Goal: Task Accomplishment & Management: Use online tool/utility

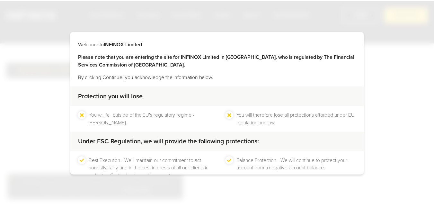
scroll to position [114, 0]
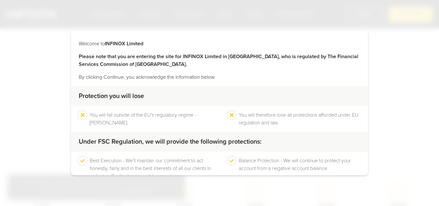
click at [187, 191] on div "CONTINUE" at bounding box center [186, 199] width 47 height 16
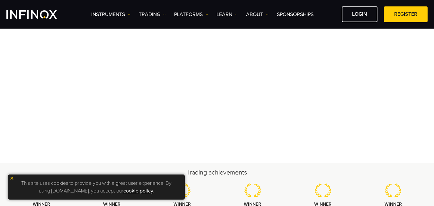
scroll to position [0, 0]
click at [11, 176] on img at bounding box center [12, 178] width 4 height 4
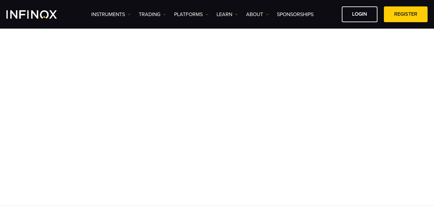
scroll to position [44, 0]
click at [355, 14] on link "LOGIN" at bounding box center [360, 14] width 36 height 16
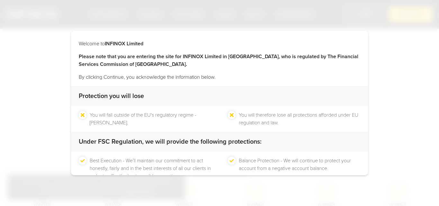
scroll to position [42, 0]
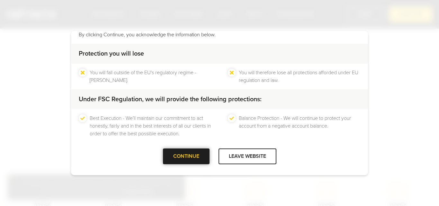
click at [186, 156] on div at bounding box center [186, 156] width 0 height 0
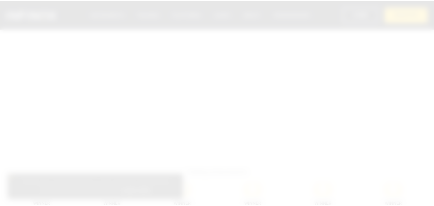
scroll to position [0, 0]
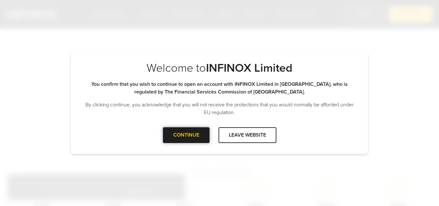
click at [185, 141] on div "CONTINUE" at bounding box center [186, 135] width 47 height 16
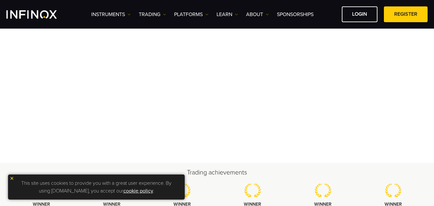
click at [12, 178] on img at bounding box center [12, 178] width 4 height 4
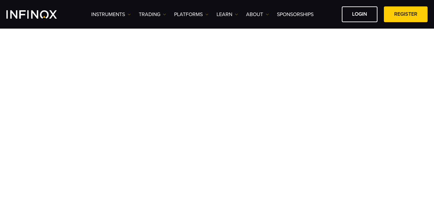
scroll to position [44, 0]
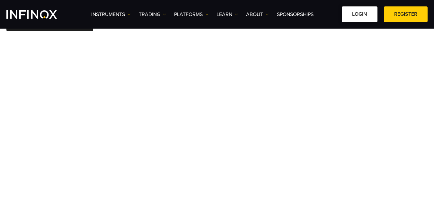
click at [358, 17] on link "LOGIN" at bounding box center [360, 14] width 36 height 16
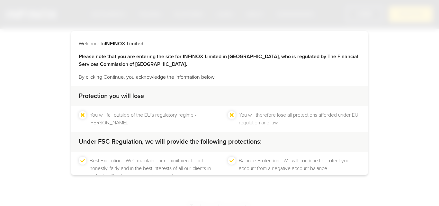
scroll to position [42, 0]
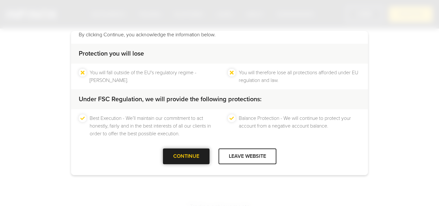
click at [192, 156] on div "CONTINUE" at bounding box center [186, 156] width 47 height 16
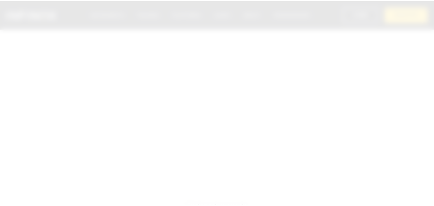
scroll to position [0, 0]
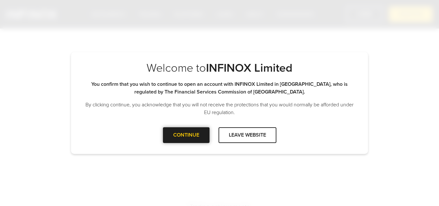
click at [186, 135] on div at bounding box center [186, 135] width 0 height 0
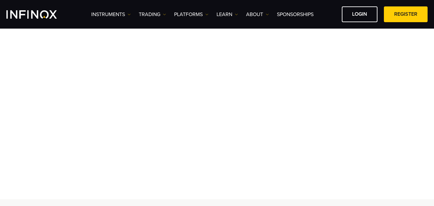
scroll to position [84, 0]
